Goal: Transaction & Acquisition: Subscribe to service/newsletter

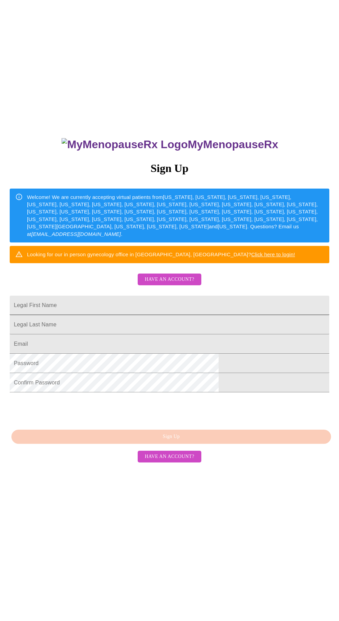
click at [132, 315] on input "Legal First Name" at bounding box center [169, 305] width 319 height 19
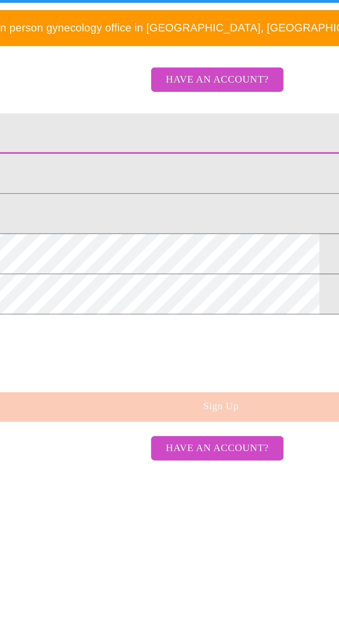
click at [143, 312] on input "Legal First Name" at bounding box center [169, 305] width 319 height 19
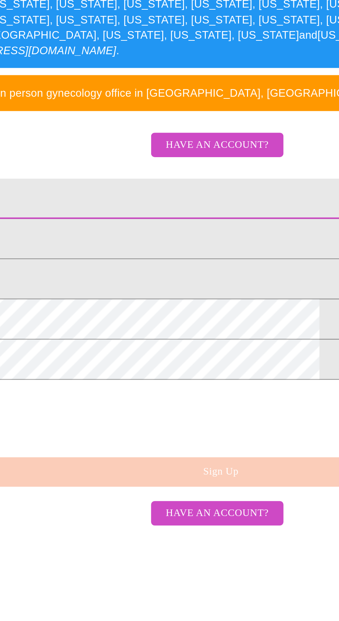
click at [131, 315] on input "Legal First Name" at bounding box center [169, 305] width 319 height 19
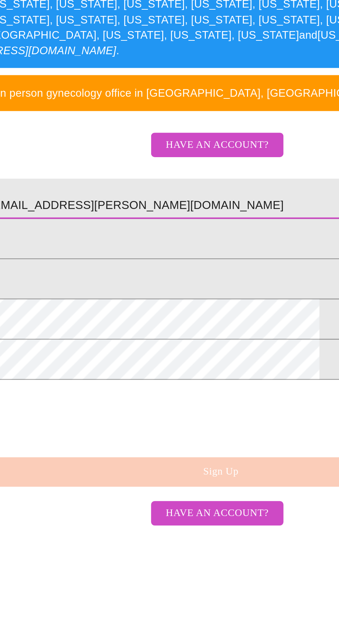
click at [184, 315] on input "Veronica.rios.salomon@gmail.com" at bounding box center [169, 305] width 319 height 19
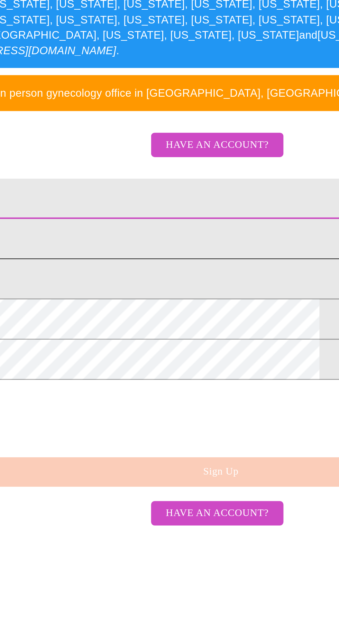
type input "[PERSON_NAME]"
click at [140, 334] on input "Legal First Name" at bounding box center [169, 324] width 319 height 19
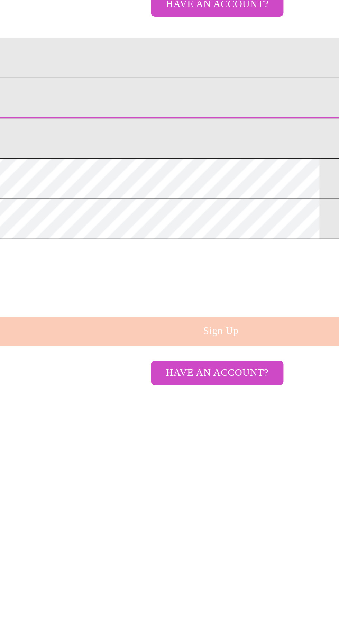
type input "[PERSON_NAME]"
click at [170, 354] on input "Legal First Name" at bounding box center [169, 343] width 319 height 19
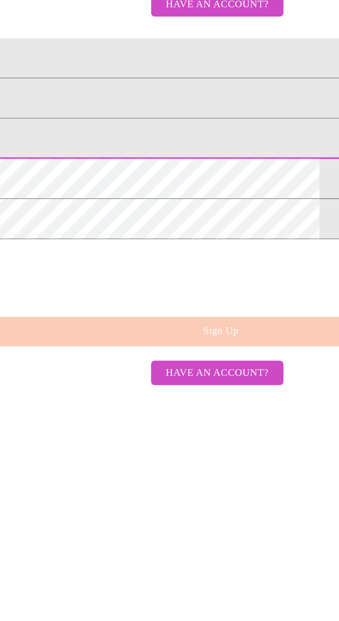
type input "[EMAIL_ADDRESS][DOMAIN_NAME]"
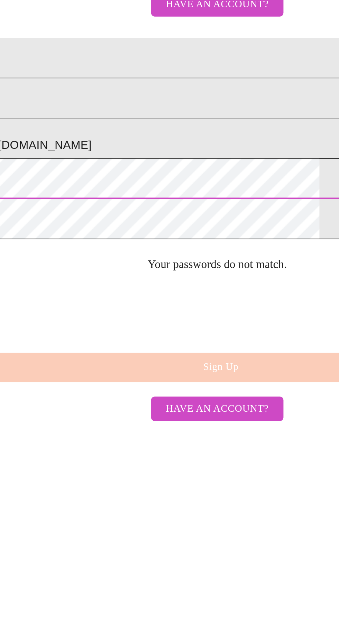
scroll to position [2, 0]
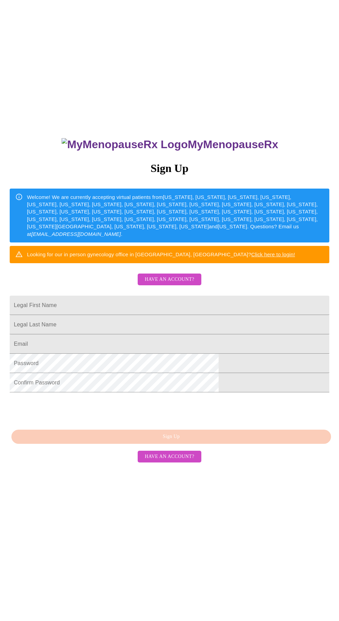
scroll to position [6, 0]
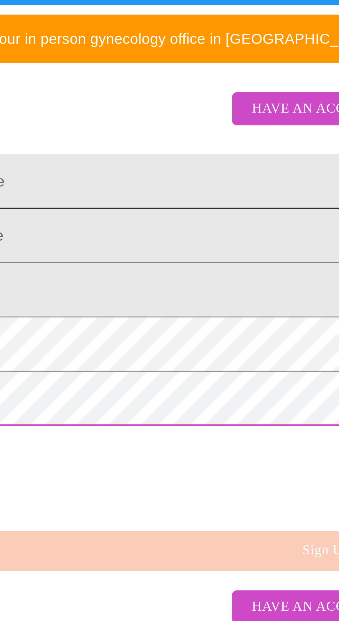
click at [118, 307] on input "Legal First Name" at bounding box center [169, 299] width 319 height 19
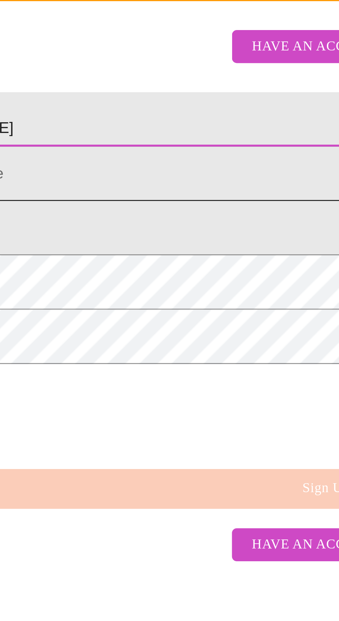
type input "[PERSON_NAME]"
click at [111, 329] on input "Legal First Name" at bounding box center [169, 319] width 319 height 19
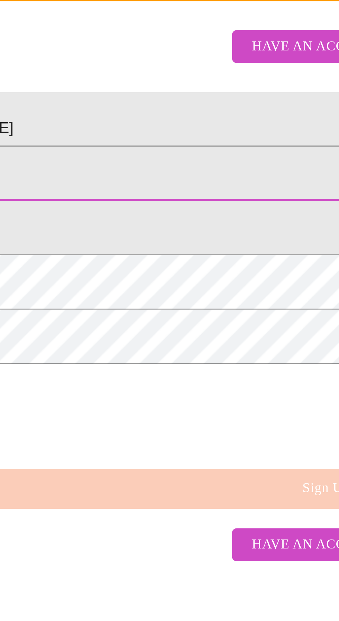
type input "Fuca"
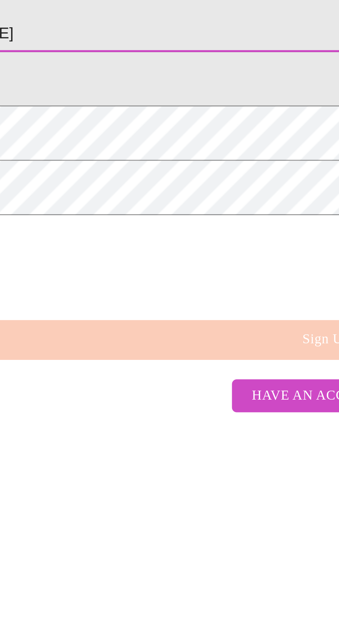
type input "[PERSON_NAME]"
click at [109, 348] on input "Legal First Name" at bounding box center [169, 338] width 319 height 19
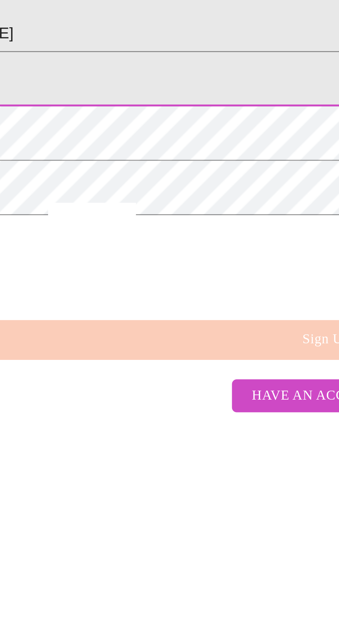
type input "[EMAIL_ADDRESS][DOMAIN_NAME]"
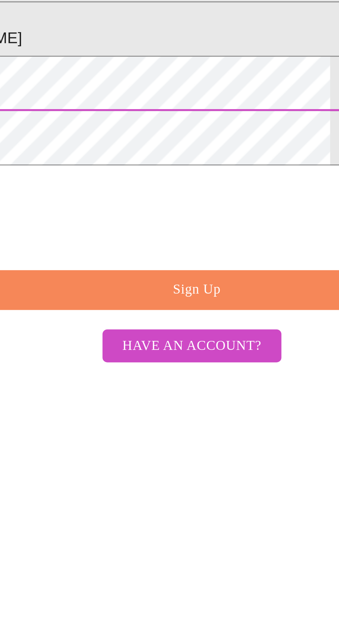
click at [181, 456] on span "Have an account?" at bounding box center [168, 451] width 49 height 9
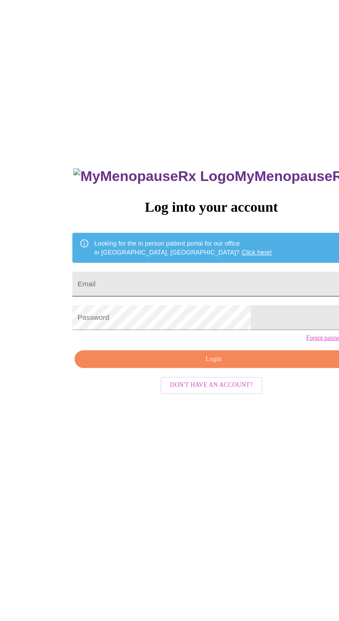
click at [154, 231] on input "Email" at bounding box center [169, 224] width 217 height 19
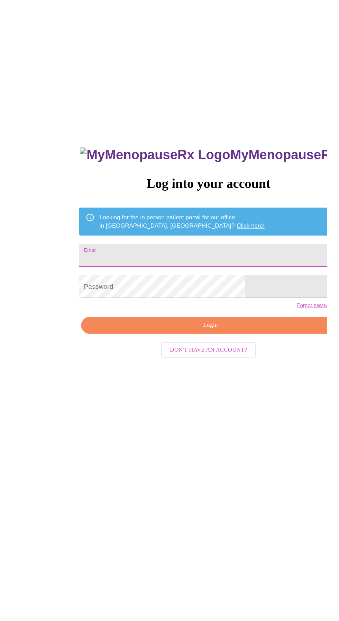
scroll to position [4, 0]
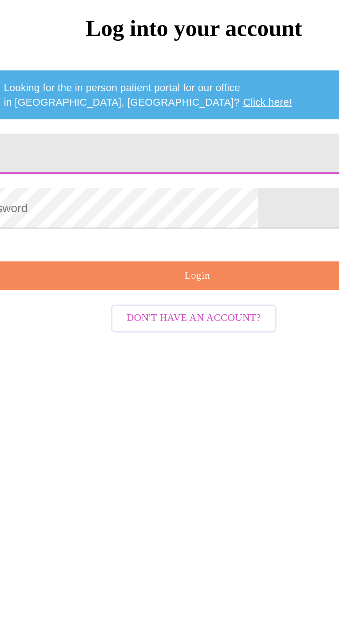
type input "[EMAIL_ADDRESS][DOMAIN_NAME]"
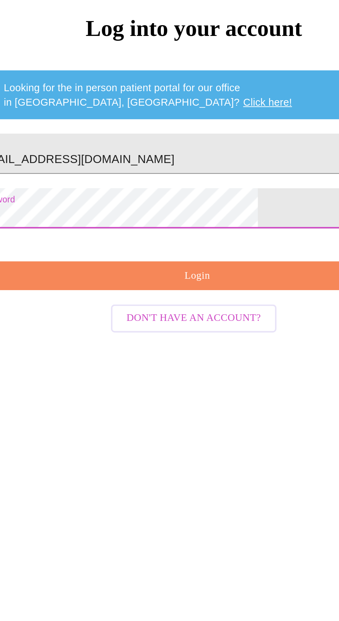
click at [190, 291] on button "Login" at bounding box center [171, 283] width 217 height 14
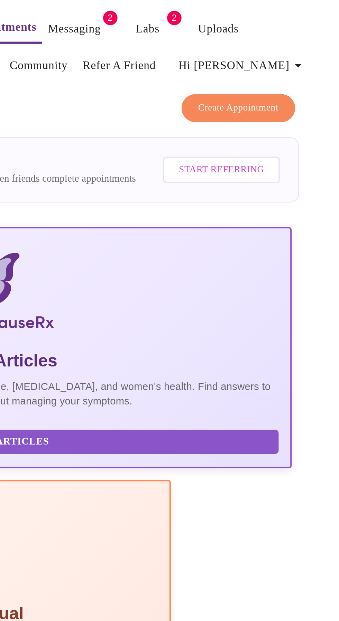
click at [173, 27] on link "Medications" at bounding box center [158, 32] width 29 height 10
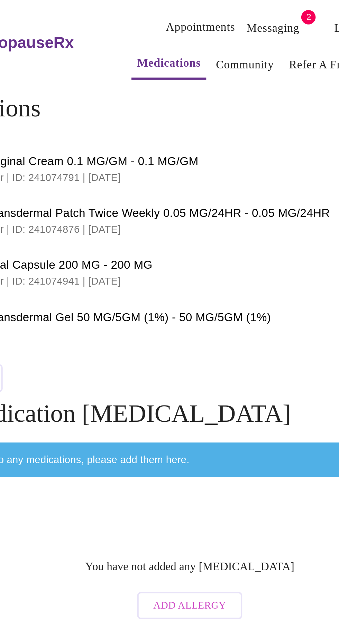
click at [168, 150] on span "[MEDICAL_DATA] Transdermal Gel 50 MG/5GM (1%) - 50 MG/5GM (1%)" at bounding box center [156, 153] width 262 height 8
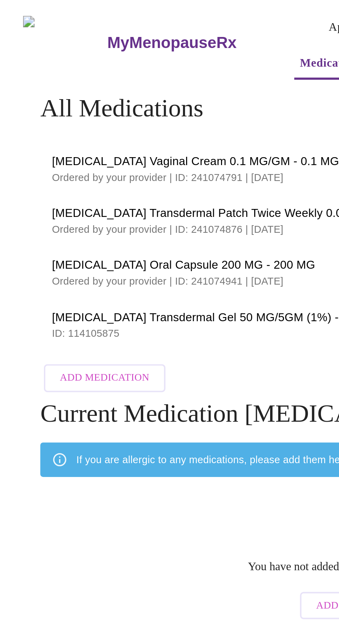
click at [93, 149] on span "[MEDICAL_DATA] Transdermal Gel 50 MG/5GM (1%) - 50 MG/5GM (1%)" at bounding box center [156, 153] width 262 height 8
click at [52, 150] on span "[MEDICAL_DATA] Transdermal Gel 50 MG/5GM (1%) - 50 MG/5GM (1%)" at bounding box center [156, 153] width 262 height 8
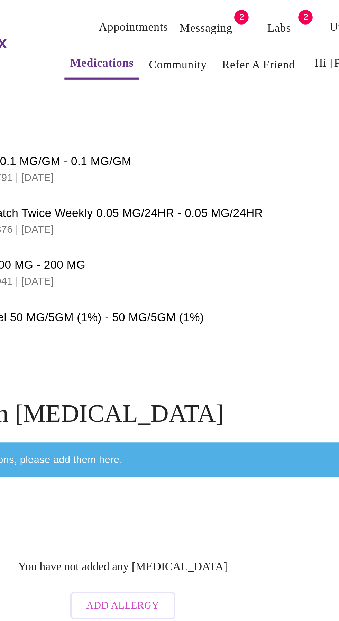
click at [203, 9] on link "Messaging" at bounding box center [209, 14] width 25 height 10
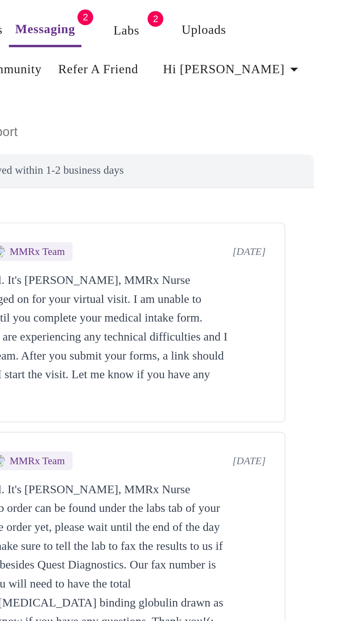
click at [173, 26] on link "Medications" at bounding box center [158, 31] width 29 height 10
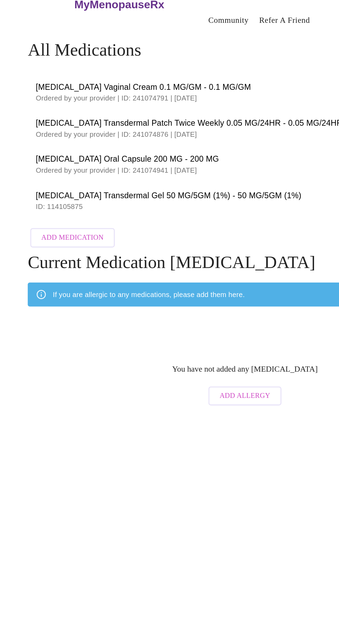
click at [156, 150] on span "[MEDICAL_DATA] Transdermal Gel 50 MG/5GM (1%) - 50 MG/5GM (1%)" at bounding box center [156, 153] width 262 height 8
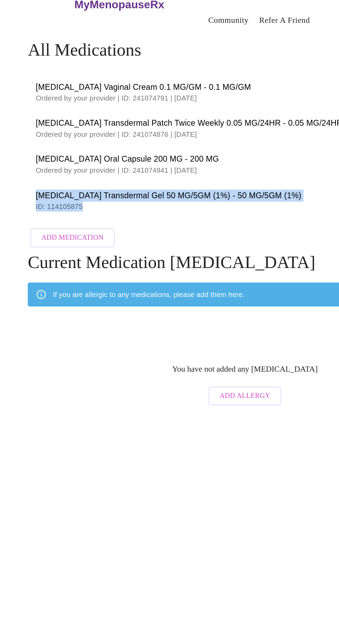
copy div "[MEDICAL_DATA] Transdermal Gel 50 MG/5GM (1%) - 50 MG/5GM (1%) ID: 114105875"
